Goal: Task Accomplishment & Management: Manage account settings

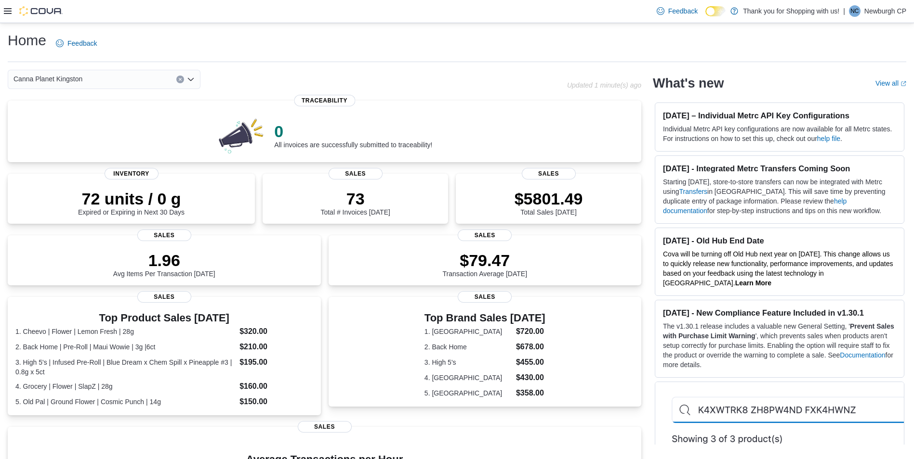
click at [131, 87] on div "Canna Planet Kingston" at bounding box center [104, 79] width 193 height 19
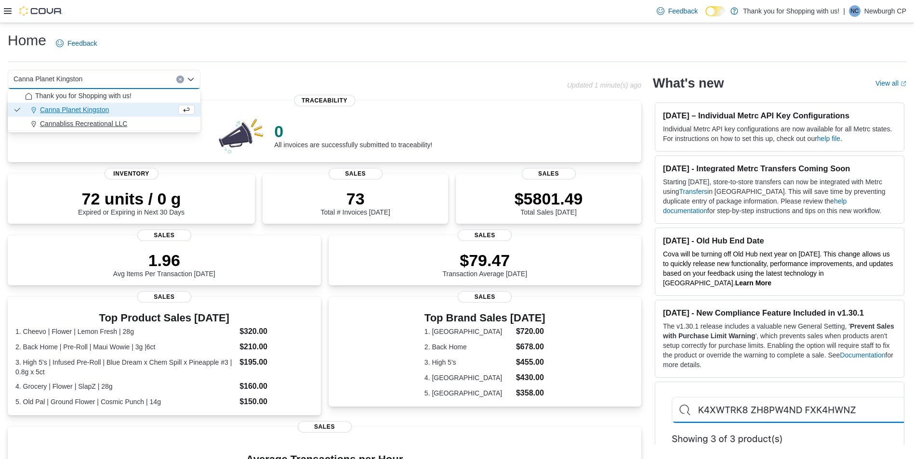
click at [139, 122] on div "Cannabliss Recreational LLC" at bounding box center [110, 124] width 170 height 10
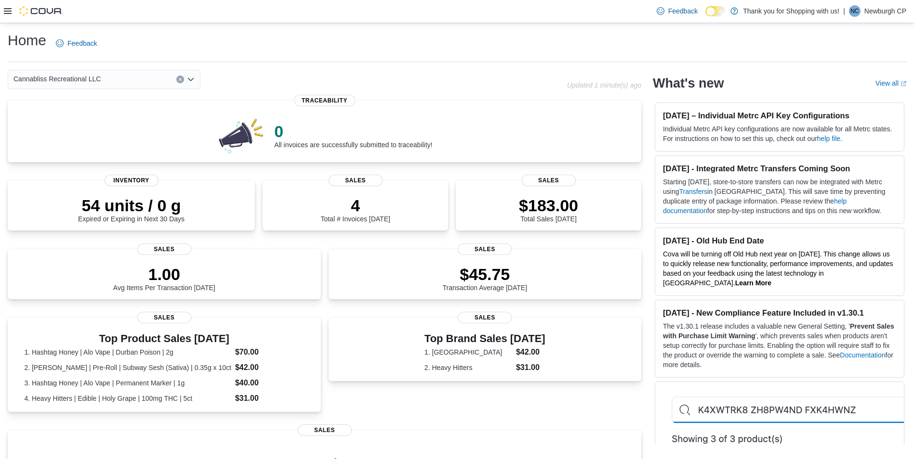
click at [133, 81] on div "Cannabliss Recreational LLC Combo box. Selected. Cannabliss Recreational LLC. P…" at bounding box center [104, 79] width 193 height 19
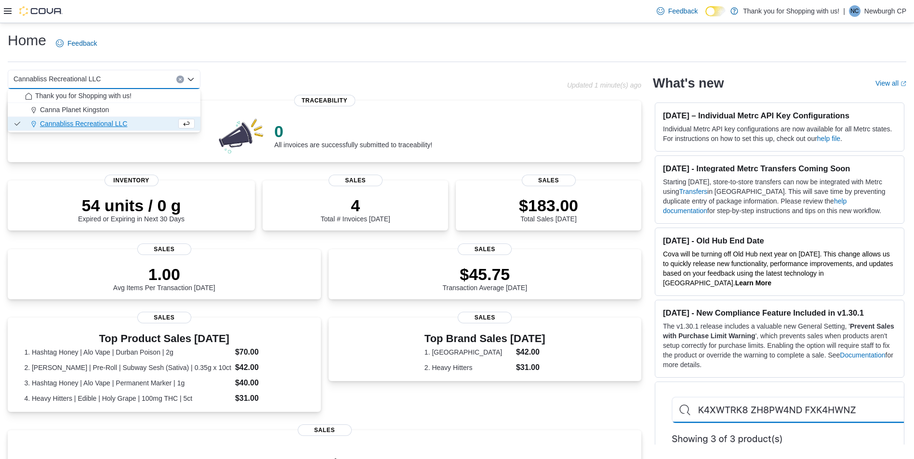
click at [326, 56] on div "Home Feedback" at bounding box center [457, 46] width 898 height 31
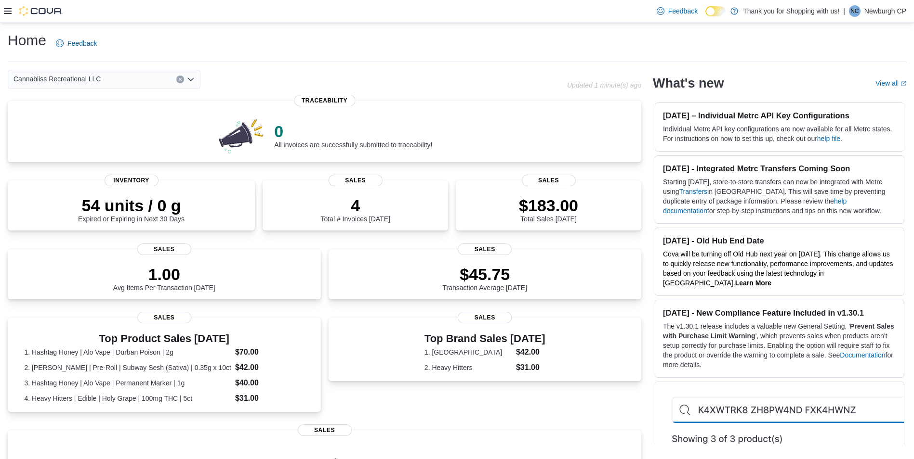
click at [858, 15] on div "| NC Newburgh CP" at bounding box center [874, 11] width 63 height 12
click at [697, 40] on div "Home Feedback" at bounding box center [457, 43] width 898 height 25
click at [11, 11] on icon at bounding box center [8, 11] width 8 height 6
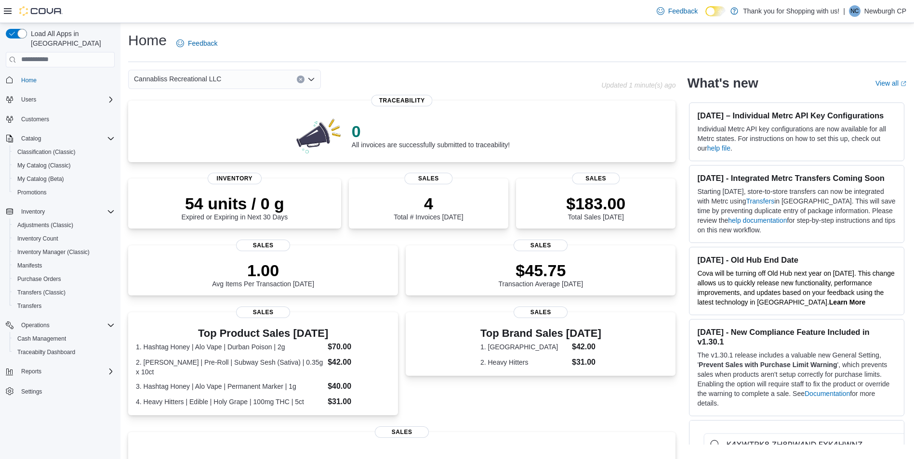
click at [6, 11] on icon at bounding box center [8, 11] width 8 height 8
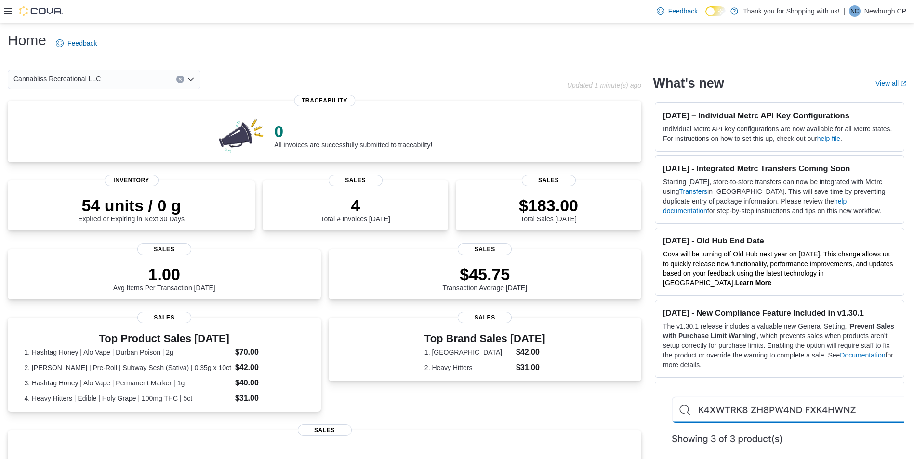
click at [6, 11] on icon at bounding box center [8, 11] width 8 height 8
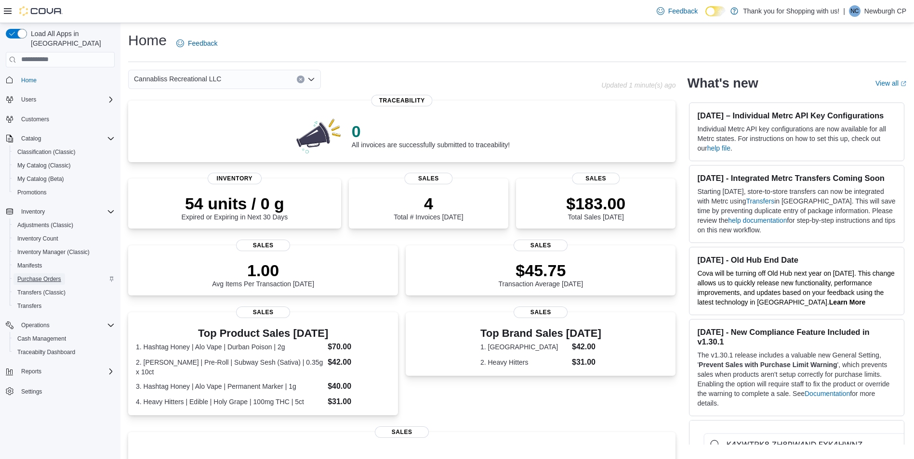
click at [57, 275] on span "Purchase Orders" at bounding box center [39, 279] width 44 height 8
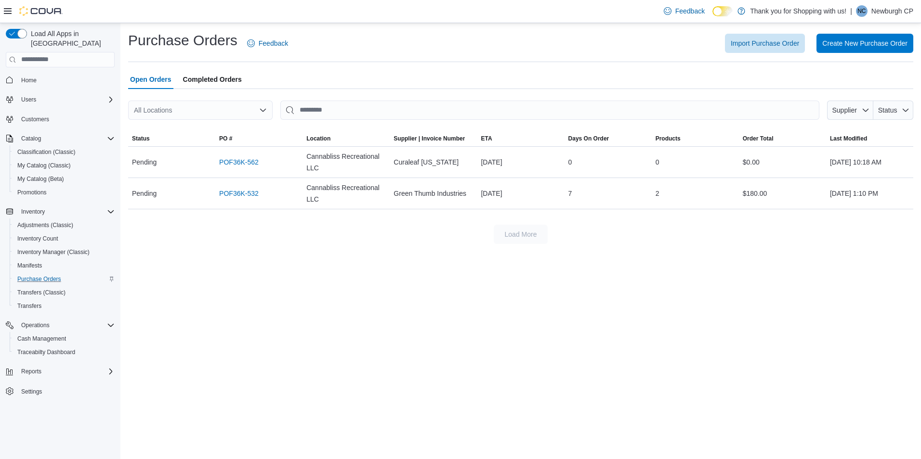
drag, startPoint x: 236, startPoint y: 81, endPoint x: 223, endPoint y: 64, distance: 21.4
click at [236, 81] on span "Completed Orders" at bounding box center [212, 79] width 59 height 19
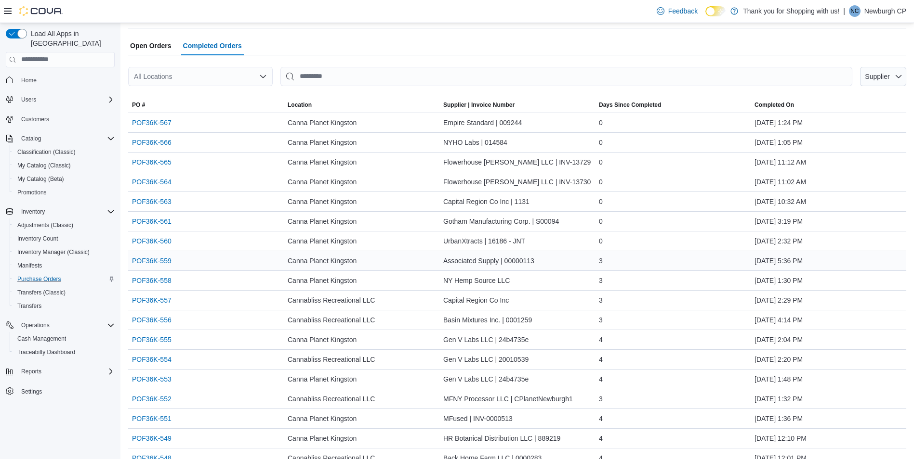
scroll to position [48, 0]
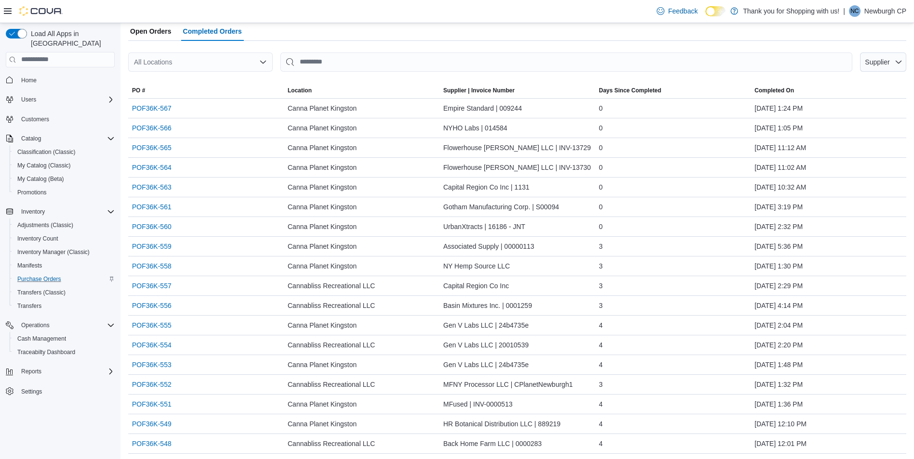
click at [213, 60] on div "All Locations" at bounding box center [200, 61] width 144 height 19
click at [223, 106] on span "Cannabliss Recreational LLC" at bounding box center [203, 107] width 87 height 10
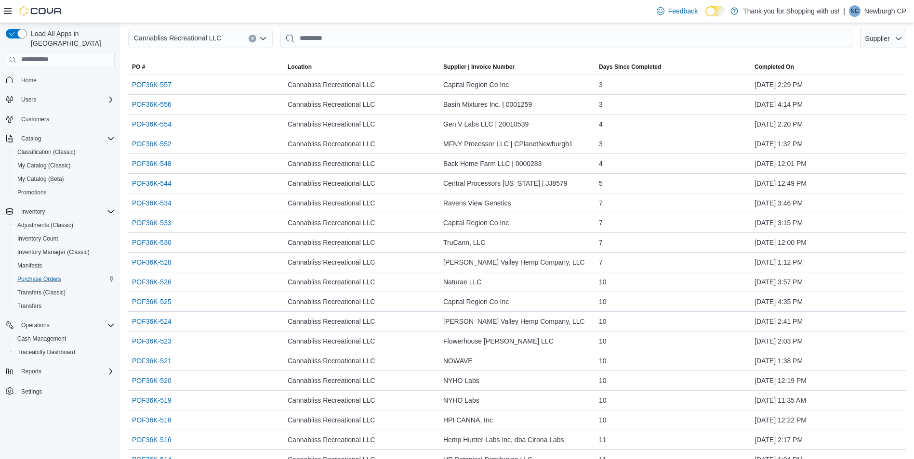
scroll to position [0, 0]
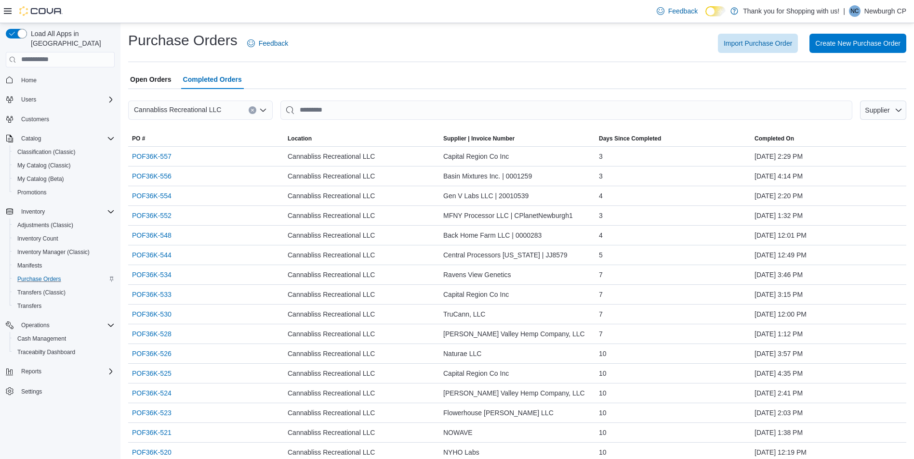
click at [423, 70] on div "Purchase Orders Feedback Import Purchase Order Create New Purchase Order Open O…" at bounding box center [517, 467] width 778 height 873
drag, startPoint x: 393, startPoint y: 49, endPoint x: 451, endPoint y: 65, distance: 60.1
click at [451, 65] on div "Purchase Orders Feedback Import Purchase Order Create New Purchase Order Open O…" at bounding box center [517, 467] width 778 height 873
drag, startPoint x: 451, startPoint y: 65, endPoint x: 392, endPoint y: 48, distance: 61.6
click at [392, 48] on div "Import Purchase Order Create New Purchase Order" at bounding box center [603, 43] width 606 height 19
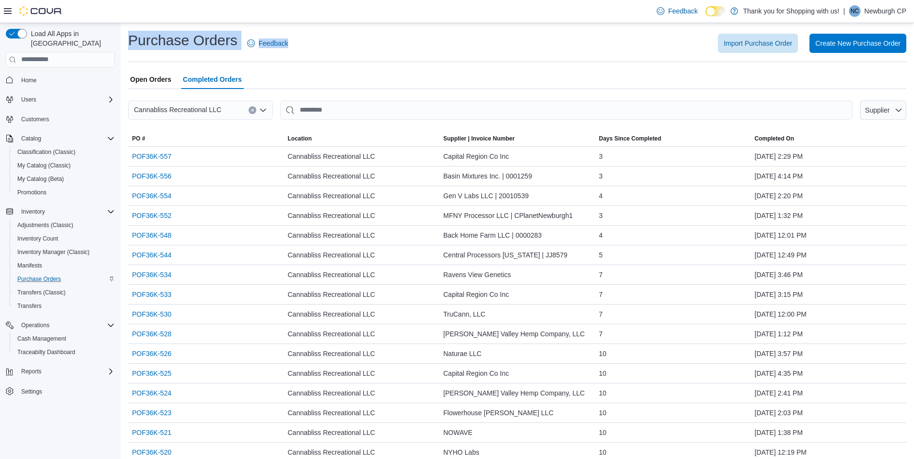
drag, startPoint x: 384, startPoint y: 28, endPoint x: 418, endPoint y: 57, distance: 44.0
click at [418, 57] on div "Purchase Orders Feedback Import Purchase Order Create New Purchase Order Open O…" at bounding box center [516, 467] width 793 height 889
drag, startPoint x: 418, startPoint y: 57, endPoint x: 414, endPoint y: 52, distance: 6.6
click at [414, 52] on div "Import Purchase Order Create New Purchase Order" at bounding box center [603, 43] width 606 height 19
click at [391, 45] on div "Import Purchase Order Create New Purchase Order" at bounding box center [603, 43] width 606 height 19
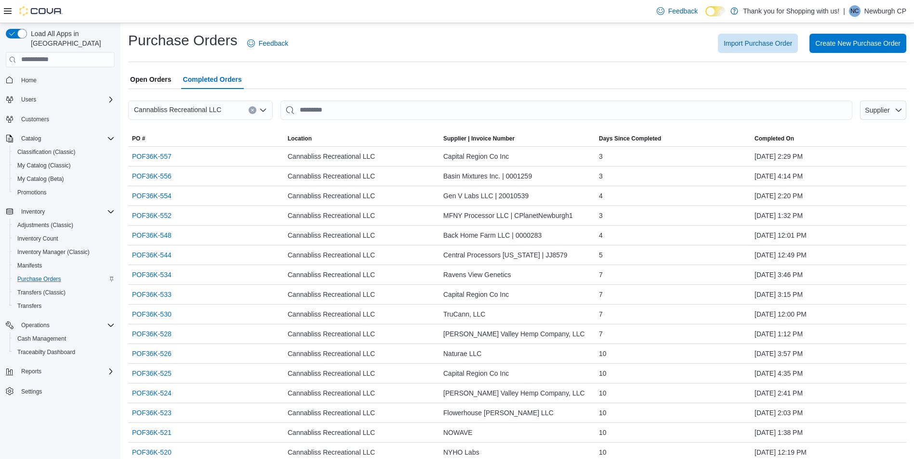
click at [389, 41] on div "Import Purchase Order Create New Purchase Order" at bounding box center [603, 43] width 606 height 19
click at [402, 67] on div "Purchase Orders Feedback Import Purchase Order Create New Purchase Order Open O…" at bounding box center [517, 467] width 778 height 873
click at [26, 77] on span "Home" at bounding box center [28, 81] width 15 height 8
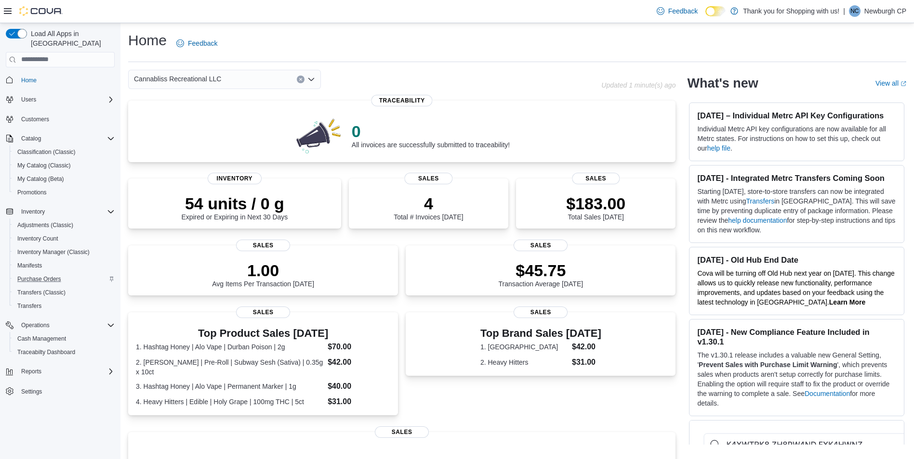
click at [227, 77] on div "Cannabliss Recreational LLC" at bounding box center [224, 79] width 193 height 19
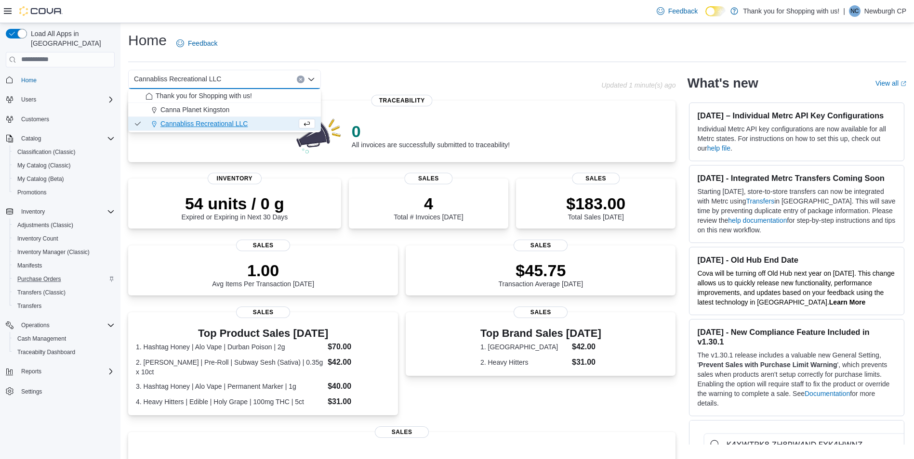
click at [229, 65] on div "Home Feedback Cannabliss Recreational LLC Combo box. Selected. Cannabliss Recre…" at bounding box center [516, 331] width 793 height 617
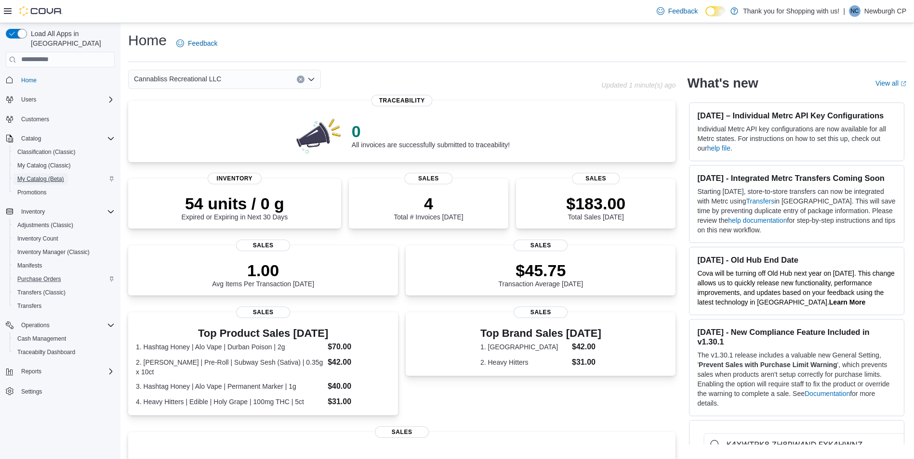
click at [65, 173] on link "My Catalog (Beta)" at bounding box center [40, 179] width 54 height 12
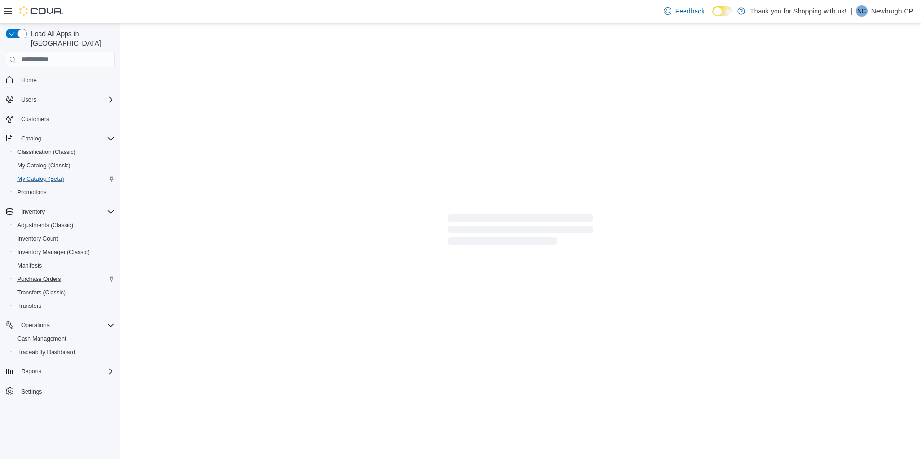
select select "**********"
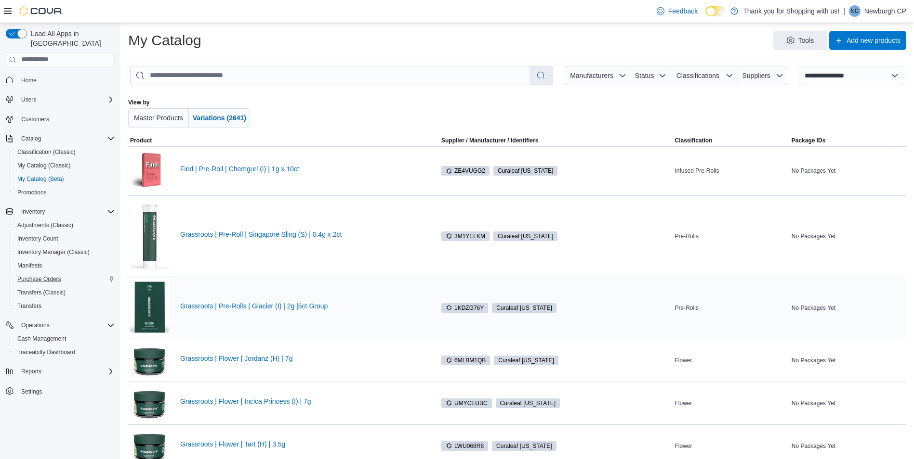
drag, startPoint x: 314, startPoint y: 281, endPoint x: 289, endPoint y: 279, distance: 25.1
drag, startPoint x: 289, startPoint y: 279, endPoint x: 607, endPoint y: 108, distance: 361.2
click at [601, 113] on div at bounding box center [516, 113] width 453 height 29
click at [62, 274] on link "Purchase Orders" at bounding box center [39, 280] width 52 height 12
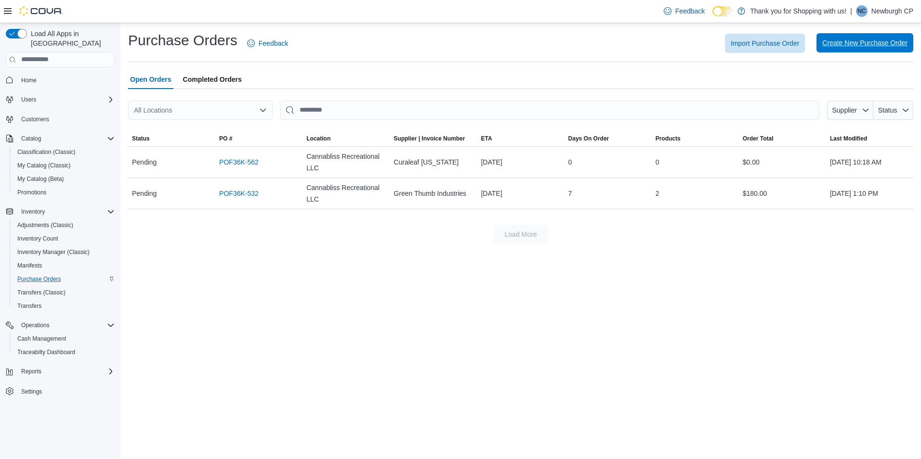
click at [878, 41] on span "Create New Purchase Order" at bounding box center [864, 43] width 85 height 10
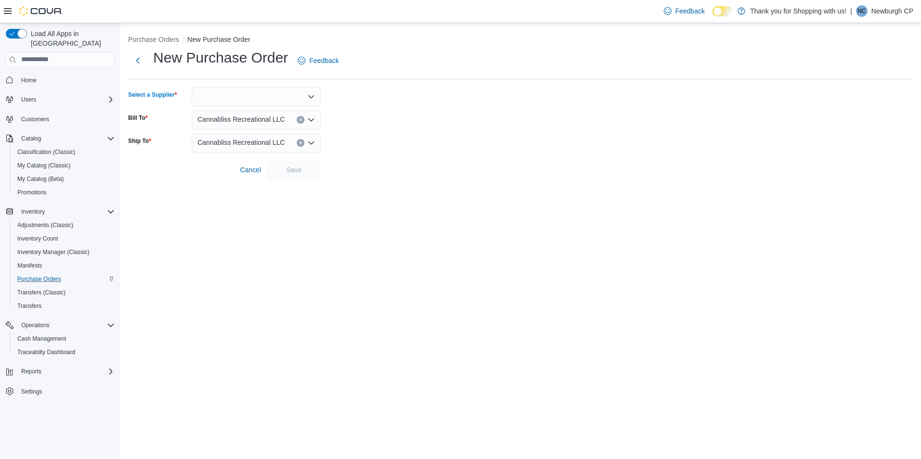
click at [234, 97] on div at bounding box center [256, 96] width 129 height 19
type input "*"
click at [142, 65] on button "Next" at bounding box center [137, 60] width 19 height 19
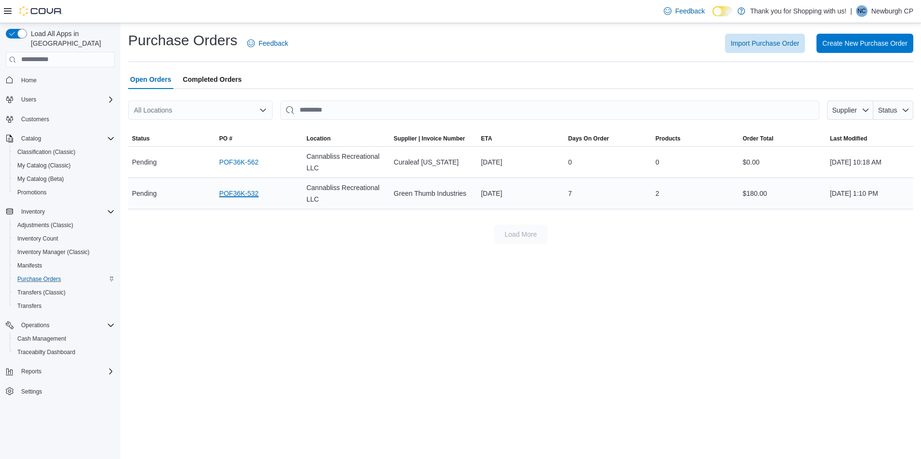
click at [232, 194] on link "POF36K-532" at bounding box center [238, 194] width 39 height 12
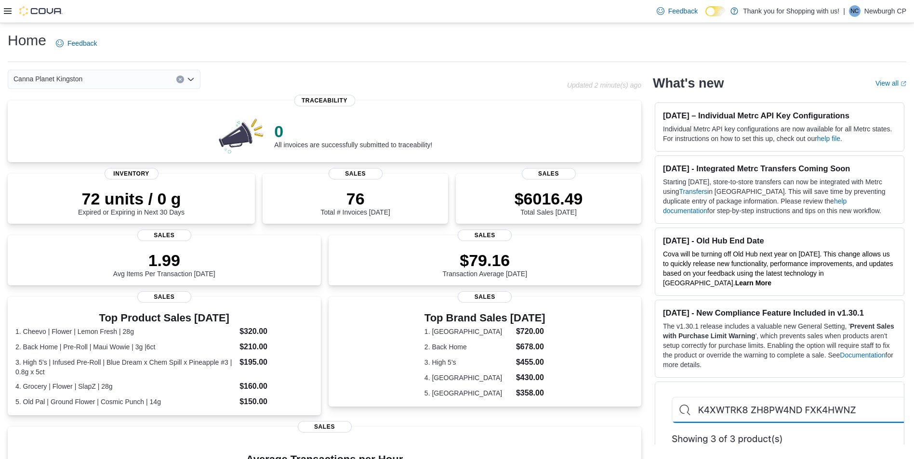
click at [10, 13] on icon at bounding box center [8, 11] width 8 height 6
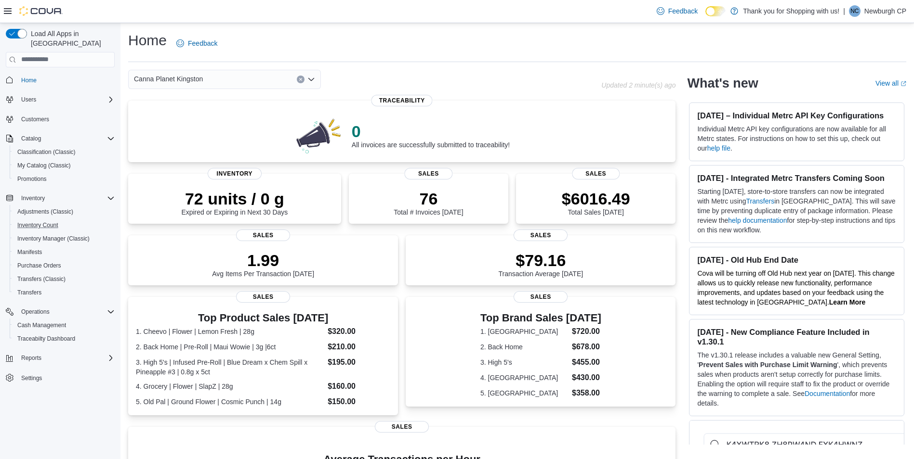
drag, startPoint x: 62, startPoint y: 222, endPoint x: 62, endPoint y: 229, distance: 6.7
click at [62, 222] on button "Inventory Count" at bounding box center [64, 225] width 109 height 13
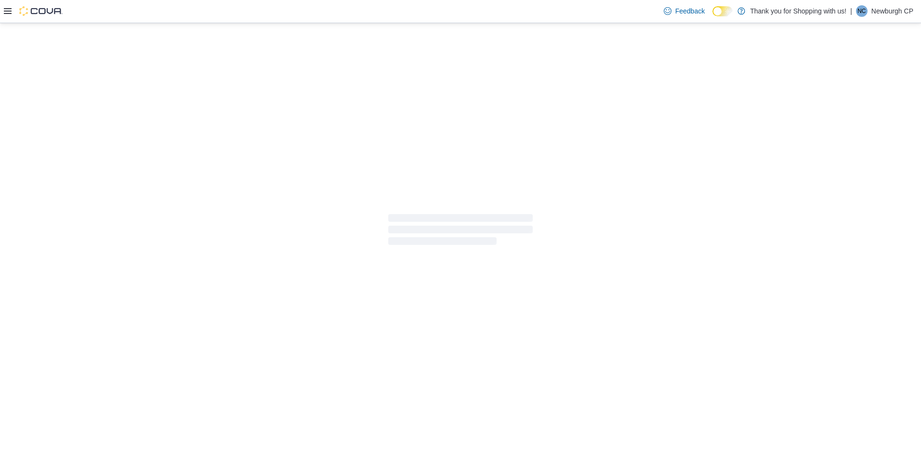
click at [12, 14] on div at bounding box center [33, 11] width 59 height 10
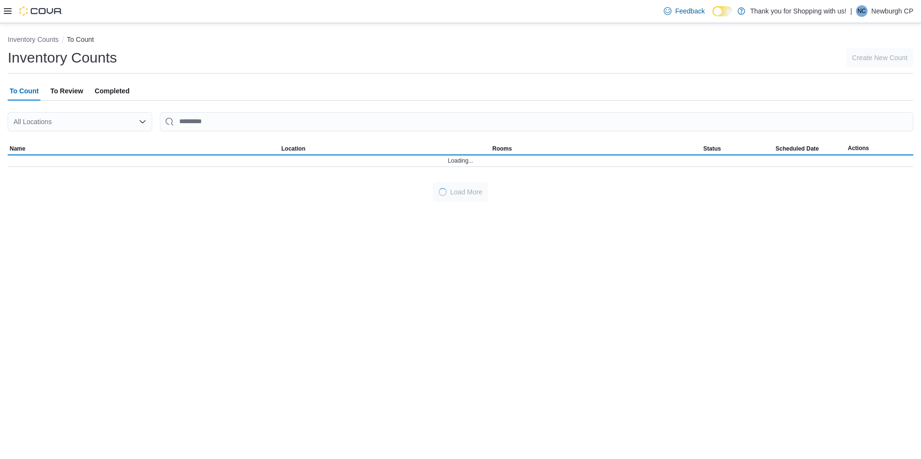
click at [8, 10] on icon at bounding box center [8, 11] width 8 height 8
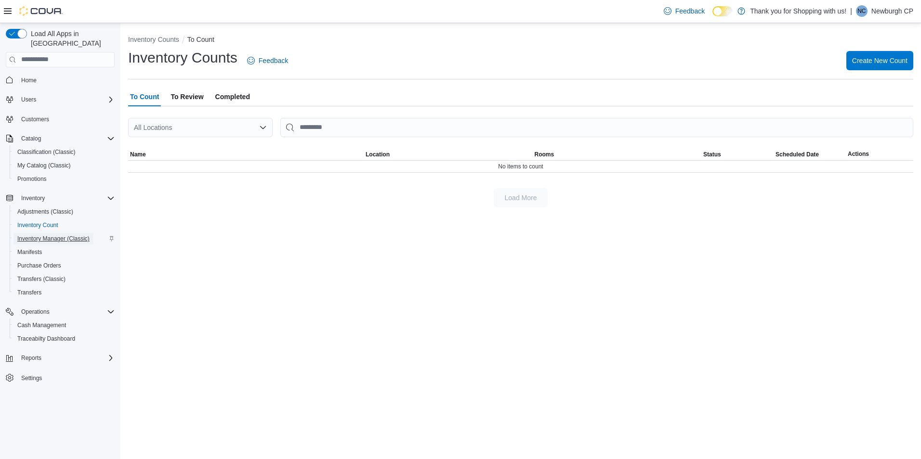
click at [65, 235] on span "Inventory Manager (Classic)" at bounding box center [53, 239] width 72 height 8
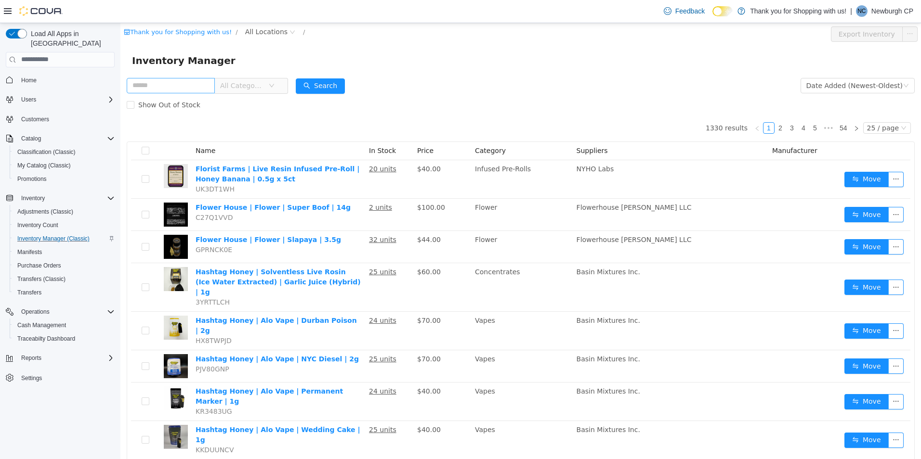
click at [152, 87] on input "text" at bounding box center [171, 85] width 88 height 15
type input "*****"
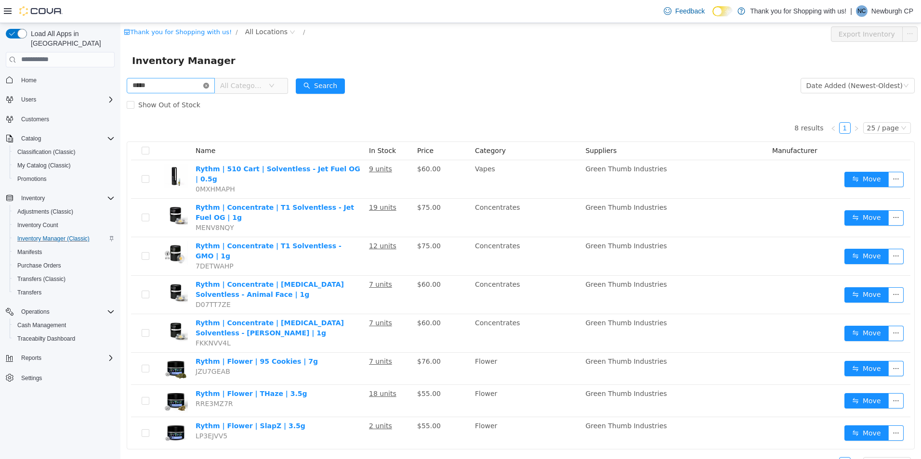
click at [209, 85] on icon "icon: close-circle" at bounding box center [206, 85] width 6 height 6
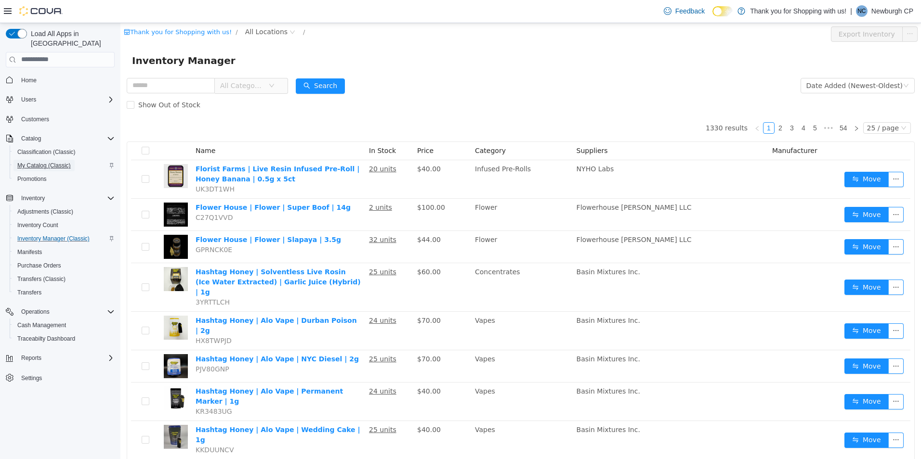
click at [65, 162] on span "My Catalog (Classic)" at bounding box center [43, 166] width 53 height 8
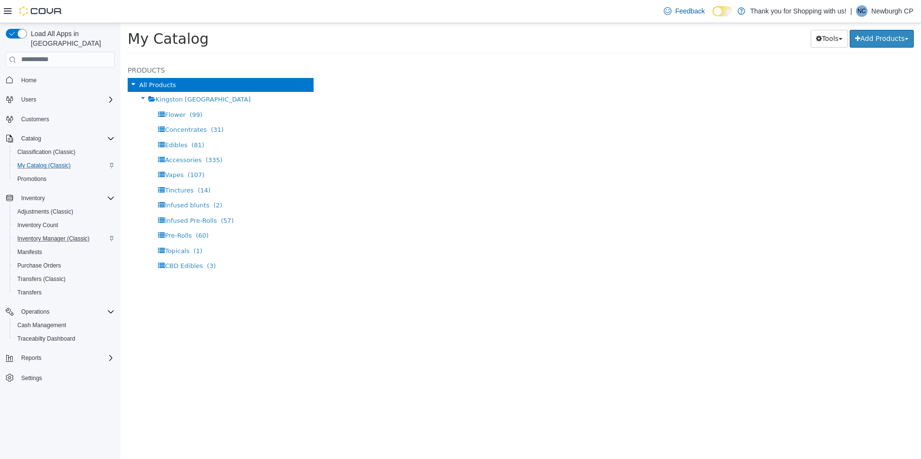
select select "**********"
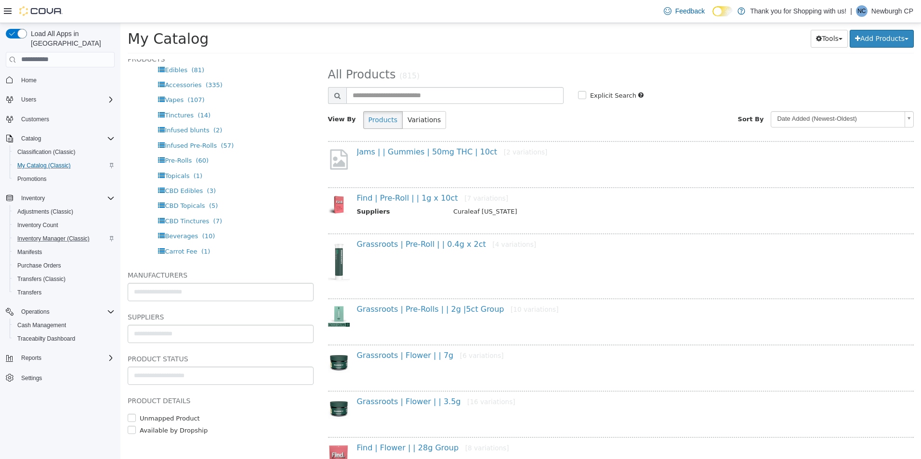
scroll to position [16, 0]
click at [397, 93] on input "text" at bounding box center [454, 95] width 217 height 17
type input "*****"
select select "**********"
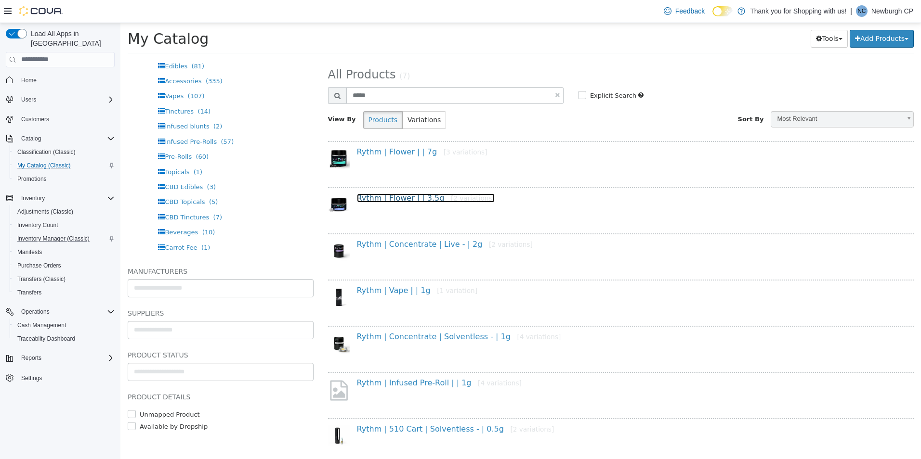
click at [451, 195] on small "[2 variations]" at bounding box center [473, 198] width 44 height 8
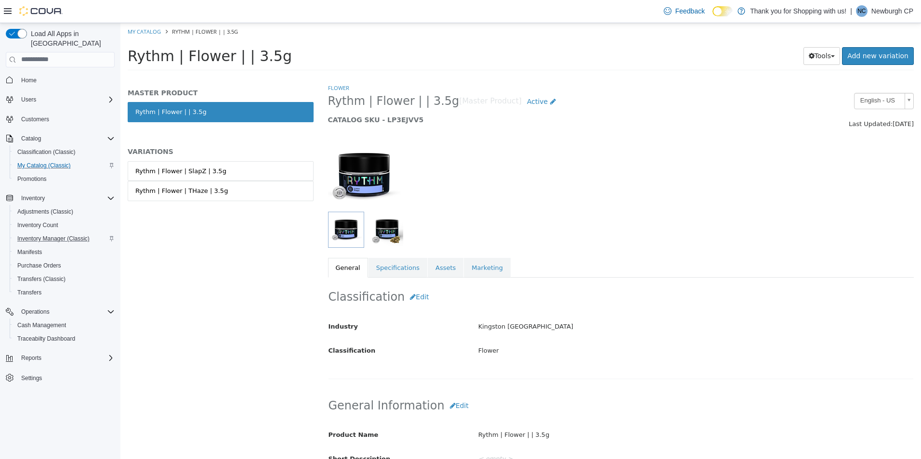
click at [366, 178] on img at bounding box center [364, 175] width 72 height 72
click at [387, 236] on img "button" at bounding box center [387, 229] width 32 height 32
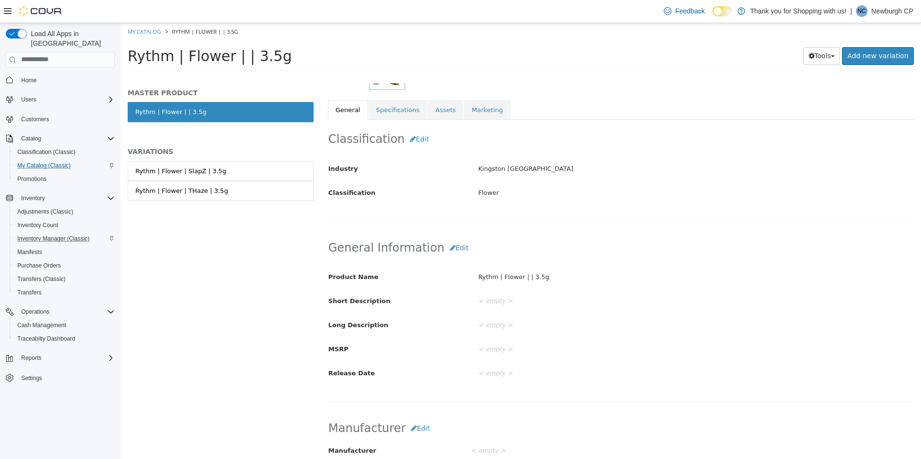
scroll to position [48, 0]
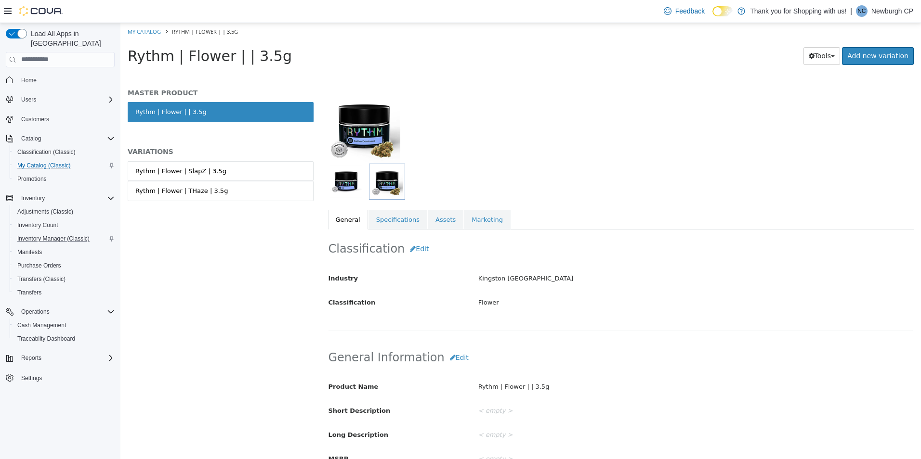
click at [358, 184] on img "button" at bounding box center [346, 181] width 32 height 32
click at [380, 180] on img "button" at bounding box center [387, 181] width 32 height 32
drag, startPoint x: 338, startPoint y: 180, endPoint x: 363, endPoint y: 177, distance: 25.2
click at [338, 180] on img "button" at bounding box center [346, 181] width 32 height 32
click at [397, 177] on img "button" at bounding box center [387, 181] width 32 height 32
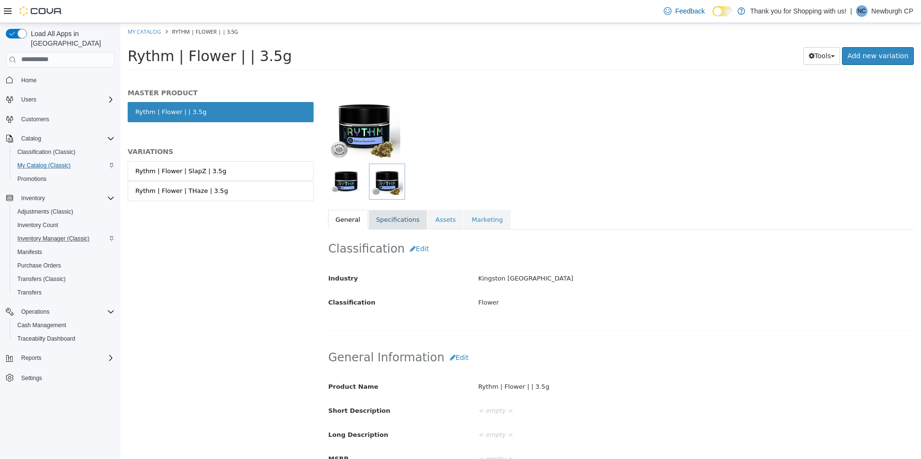
click at [400, 216] on link "Specifications" at bounding box center [397, 220] width 59 height 20
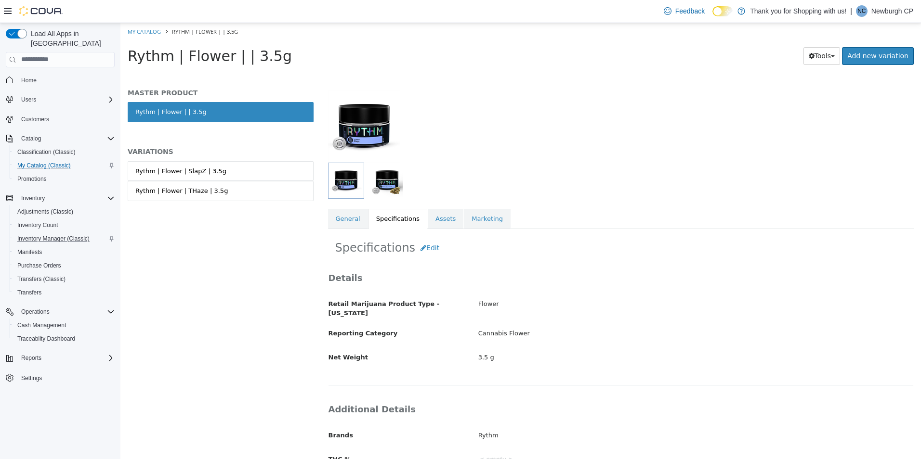
click at [354, 219] on link "General" at bounding box center [348, 219] width 40 height 20
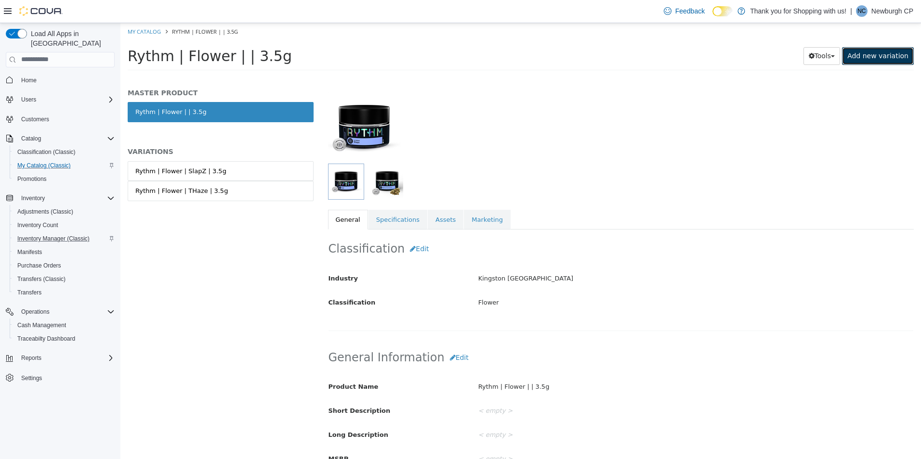
click at [862, 52] on link "Add new variation" at bounding box center [878, 56] width 72 height 18
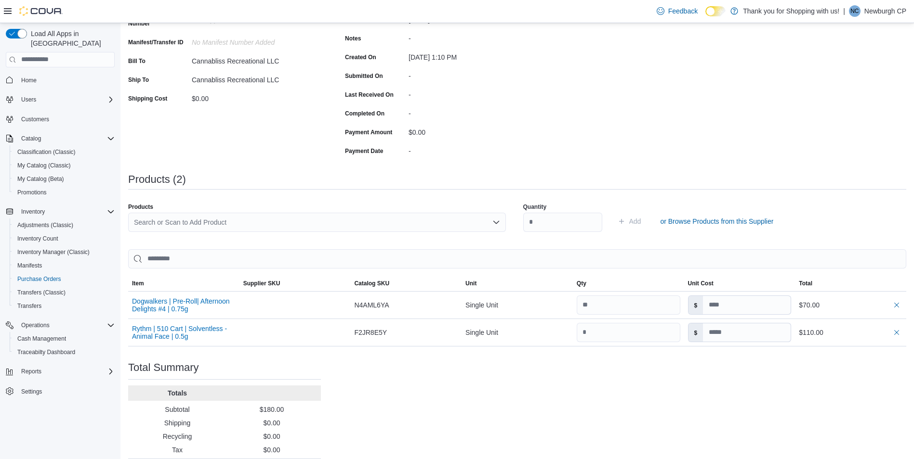
scroll to position [144, 0]
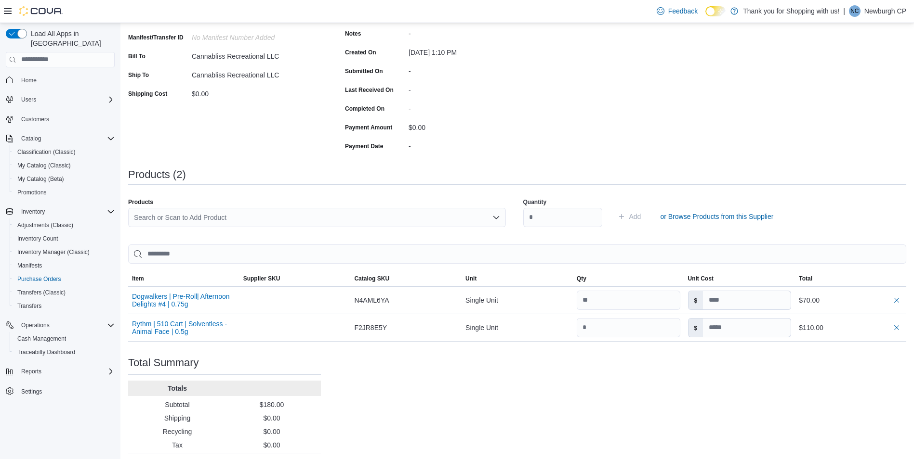
click at [309, 216] on div "Search or Scan to Add Product" at bounding box center [317, 217] width 378 height 19
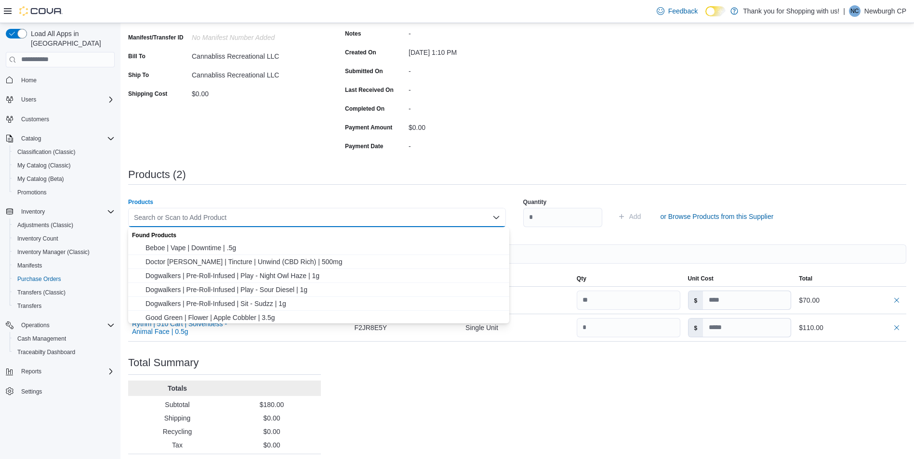
click at [315, 203] on div "Products" at bounding box center [317, 202] width 378 height 8
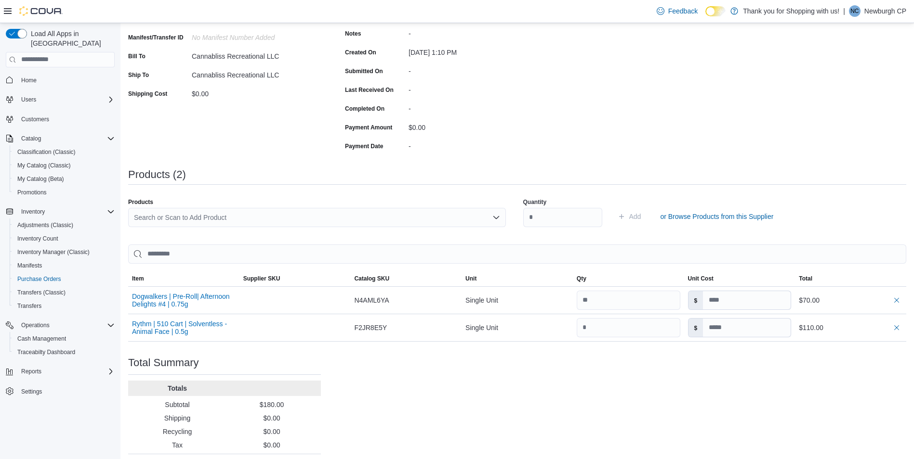
click at [323, 218] on div "Search or Scan to Add Product" at bounding box center [317, 217] width 378 height 19
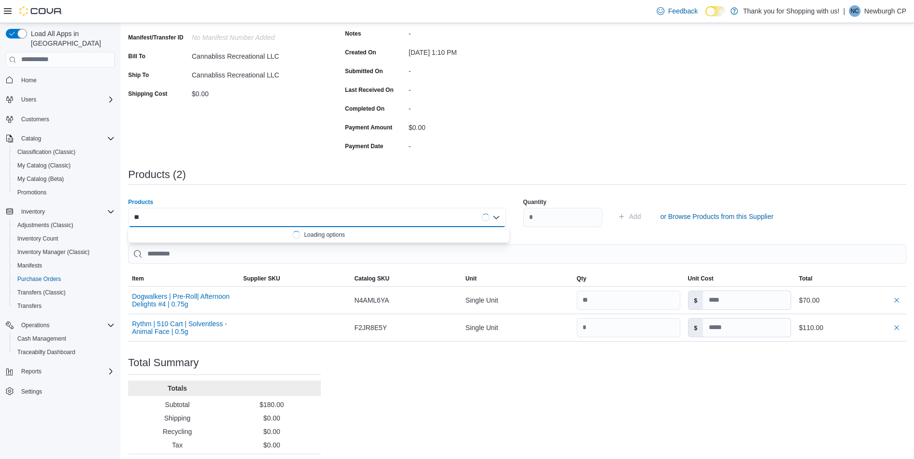
type input "*"
drag, startPoint x: 187, startPoint y: 216, endPoint x: 133, endPoint y: 218, distance: 53.5
click at [133, 218] on div "*******" at bounding box center [317, 217] width 378 height 19
click at [168, 216] on div "*******" at bounding box center [317, 217] width 378 height 19
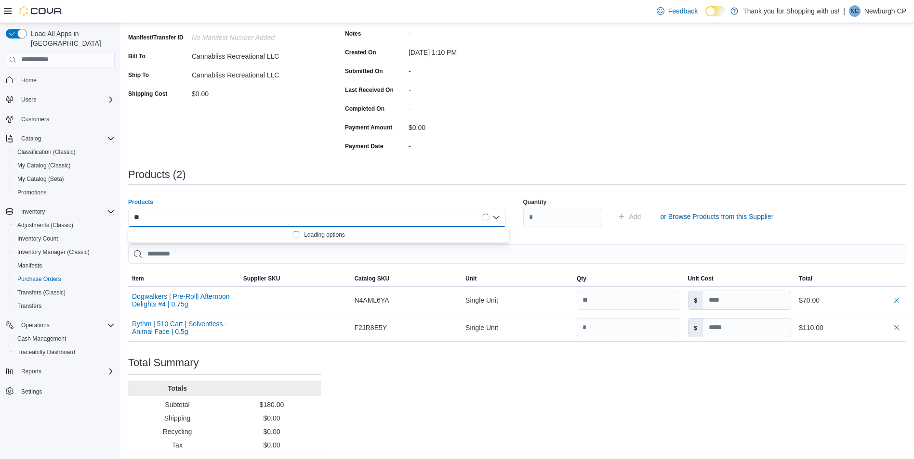
type input "*"
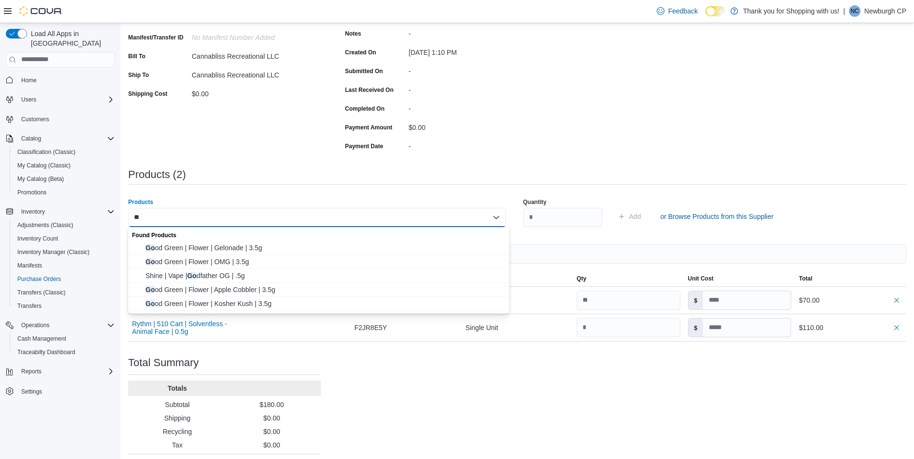
type input "*"
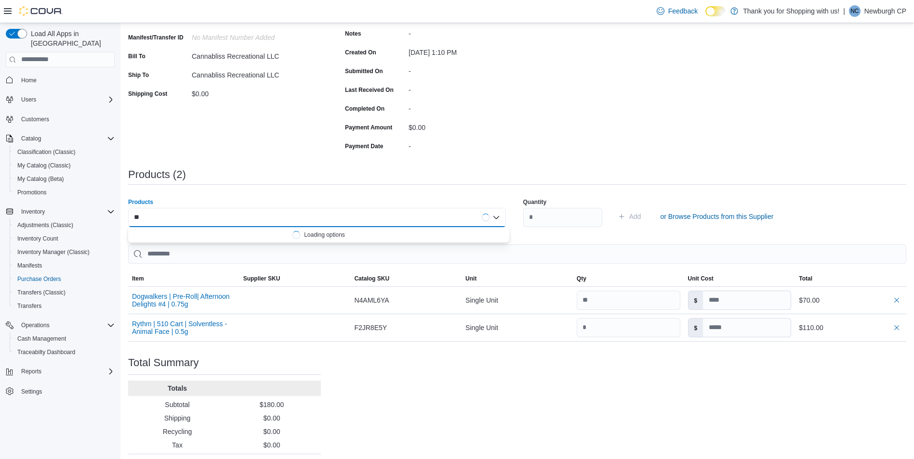
type input "*"
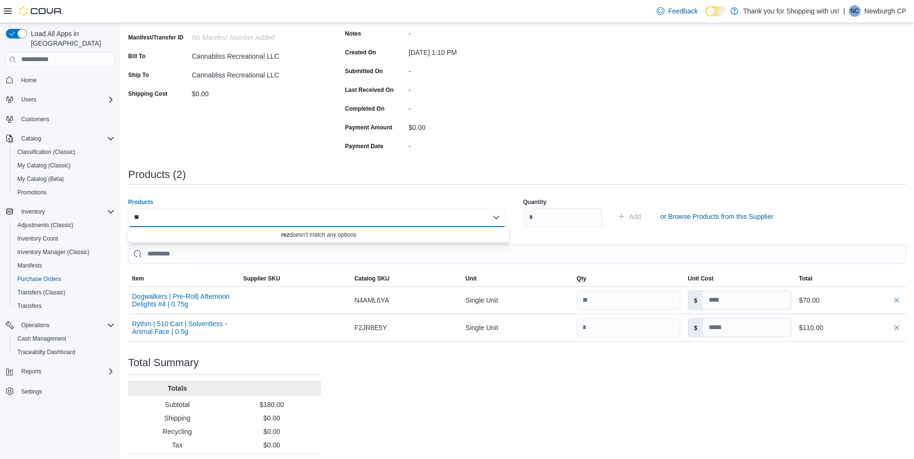
type input "*"
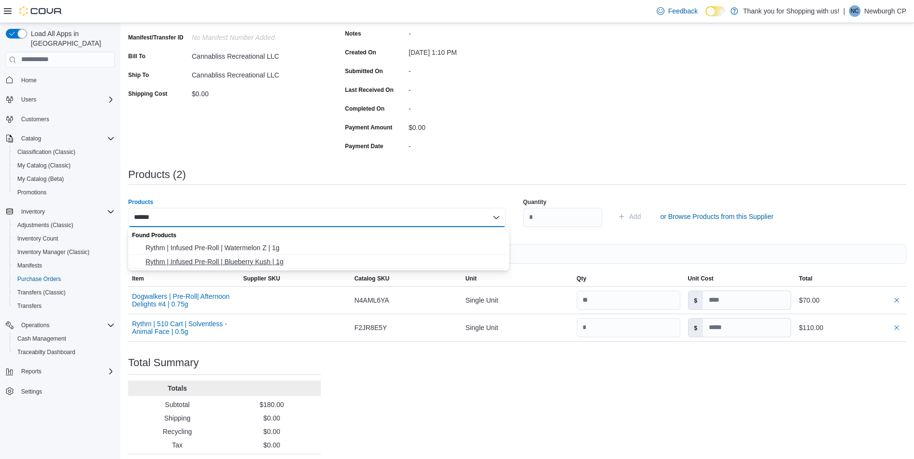
type input "******"
click at [252, 262] on span "Rythm | Infused Pre-Roll | Blueberry Kush | 1g" at bounding box center [324, 262] width 358 height 10
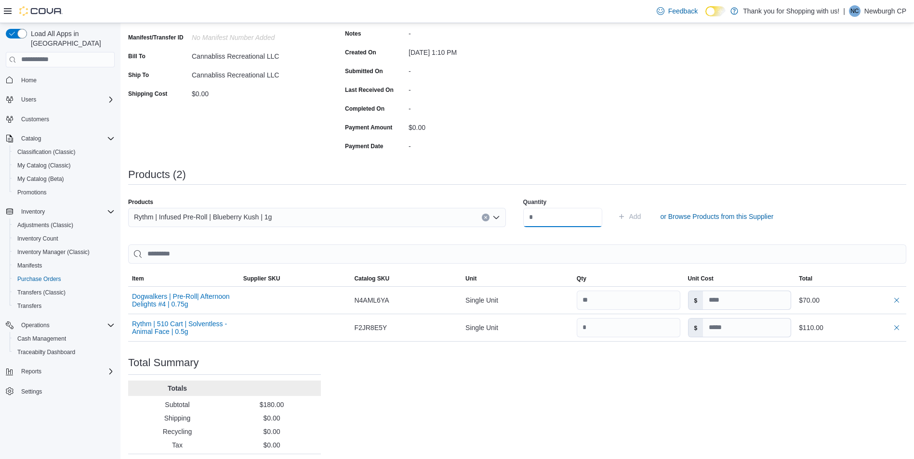
click at [544, 217] on input "number" at bounding box center [562, 217] width 79 height 19
type input "**"
click at [614, 207] on button "Add" at bounding box center [629, 216] width 31 height 19
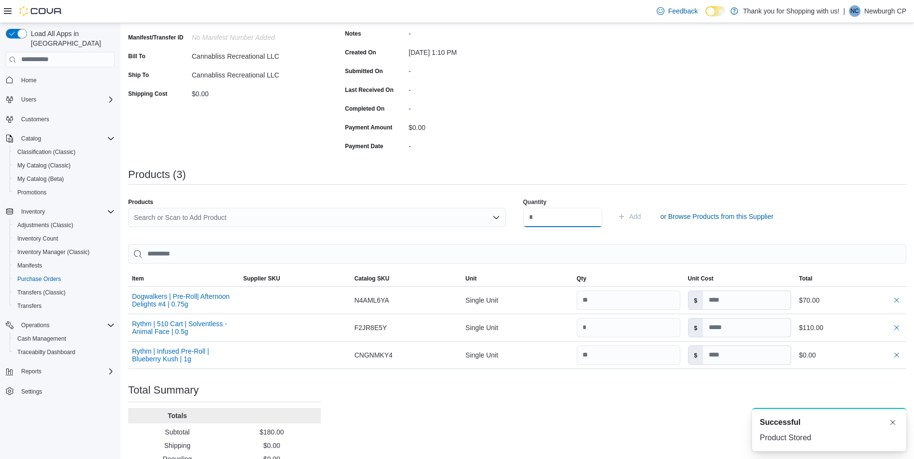
scroll to position [0, 0]
click at [245, 221] on div "Search or Scan to Add Product" at bounding box center [317, 217] width 378 height 19
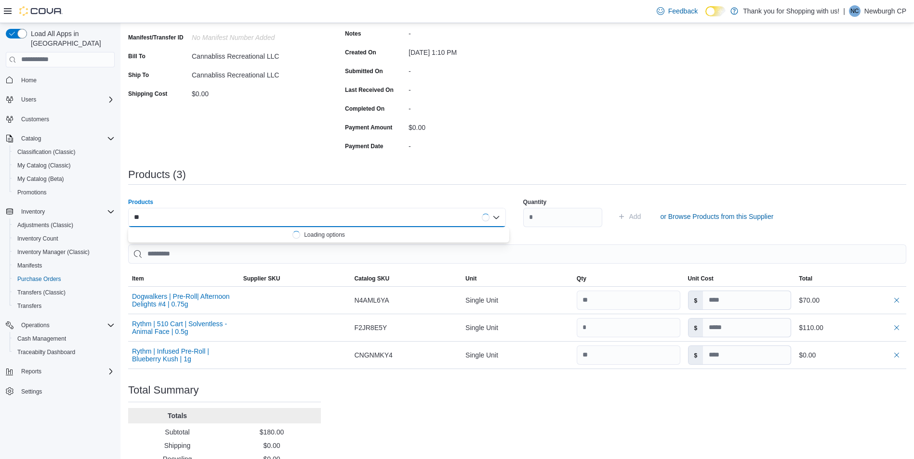
type input "*"
